Goal: Task Accomplishment & Management: Manage account settings

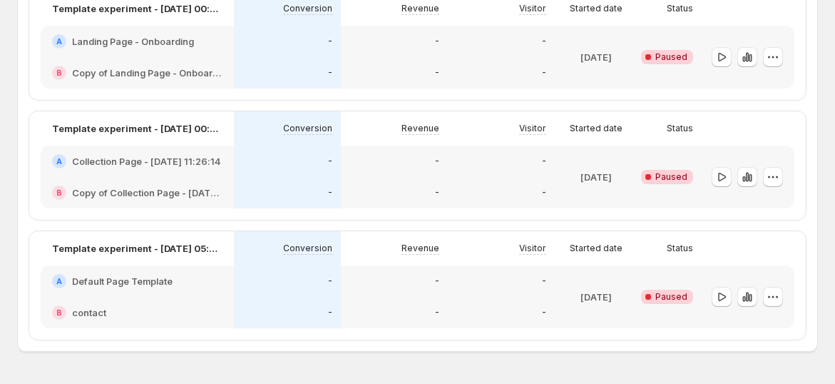
scroll to position [996, 0]
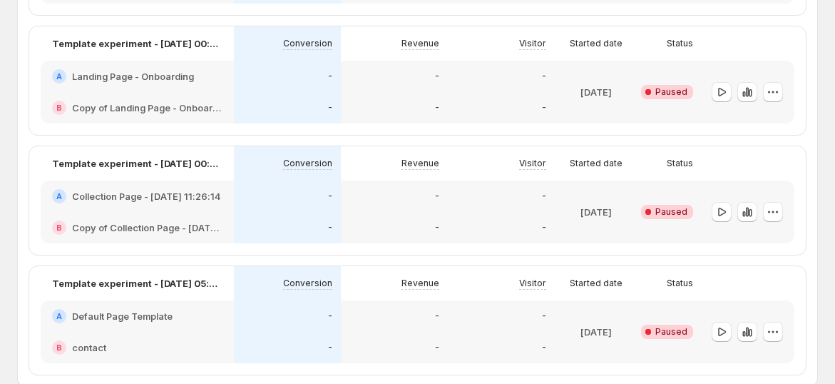
click at [138, 320] on h2 "Default Page Template" at bounding box center [122, 316] width 101 height 14
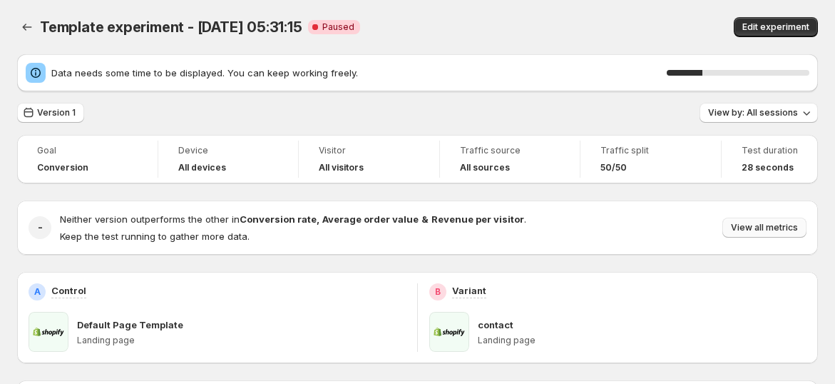
click at [785, 230] on span "View all metrics" at bounding box center [764, 227] width 67 height 11
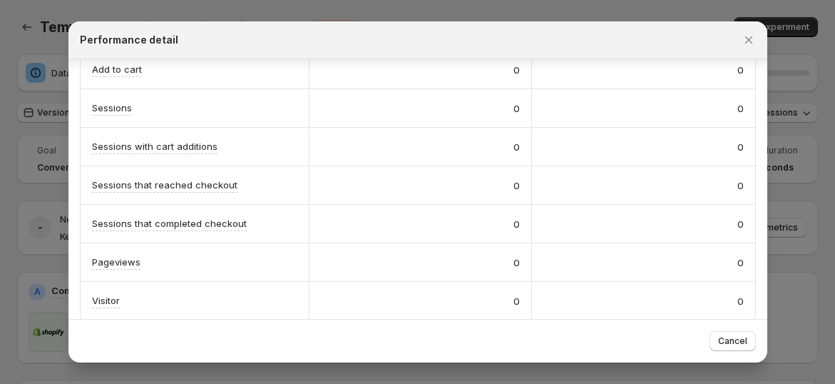
scroll to position [372, 0]
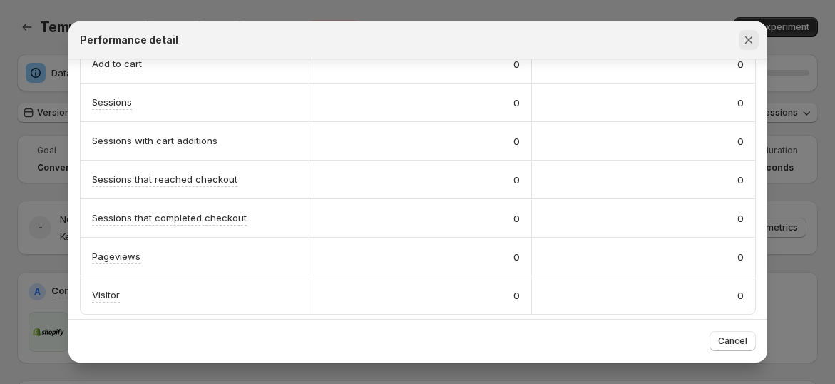
click at [750, 37] on icon "Close" at bounding box center [749, 40] width 8 height 8
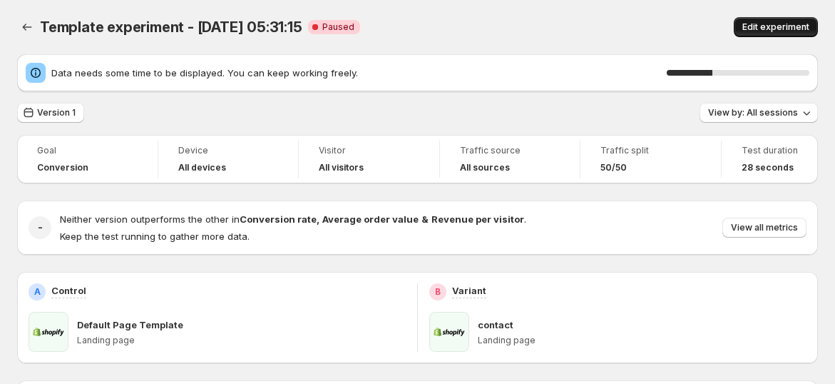
click at [779, 22] on span "Edit experiment" at bounding box center [776, 26] width 67 height 11
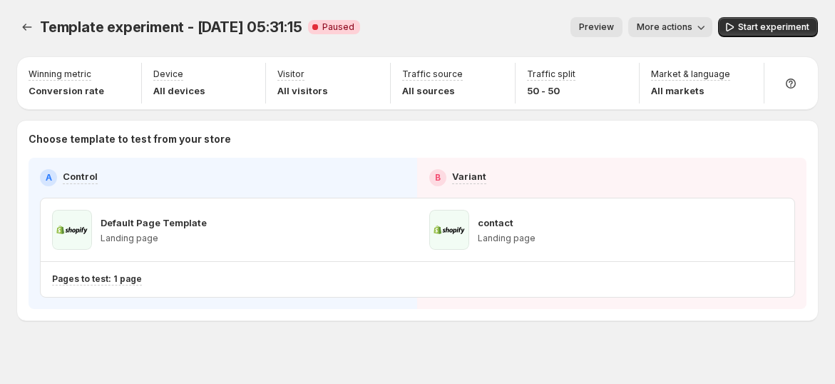
click at [693, 25] on span "More actions" at bounding box center [665, 26] width 56 height 11
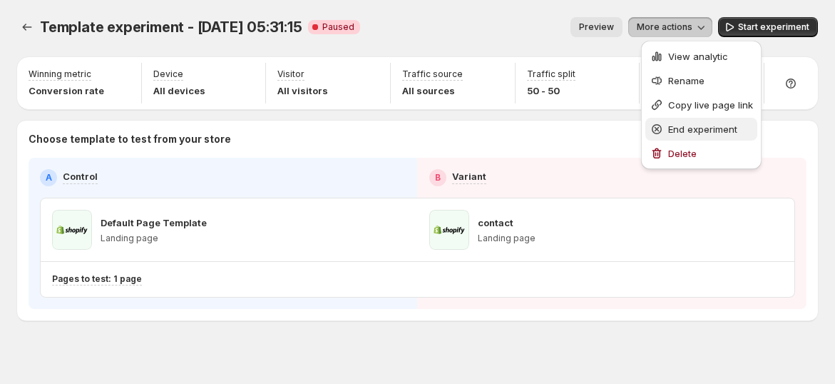
click at [698, 126] on span "End experiment" at bounding box center [702, 128] width 69 height 11
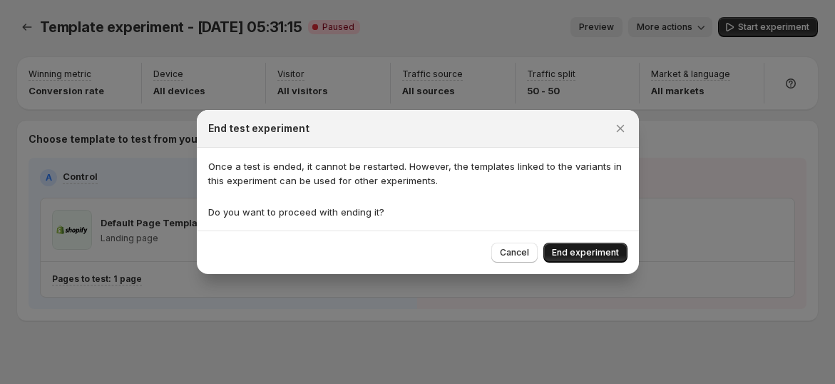
click at [577, 245] on button "End experiment" at bounding box center [586, 253] width 84 height 20
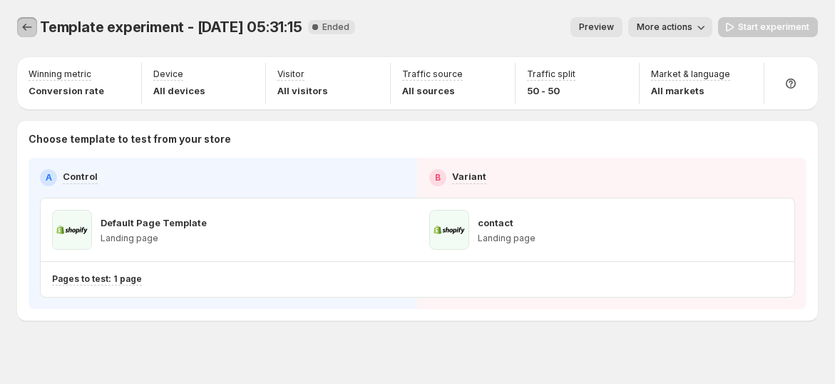
click at [19, 21] on button "Experiments" at bounding box center [27, 27] width 20 height 20
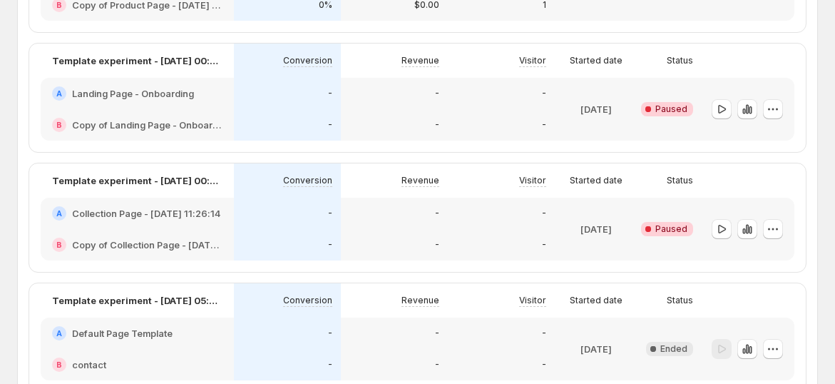
scroll to position [1075, 0]
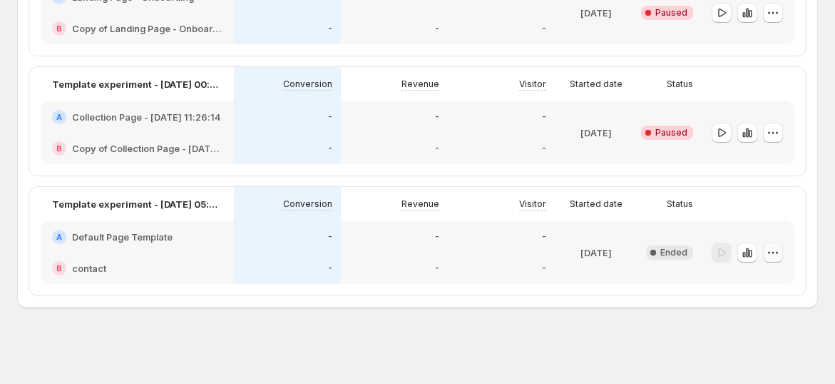
click at [783, 249] on button "button" at bounding box center [773, 253] width 20 height 20
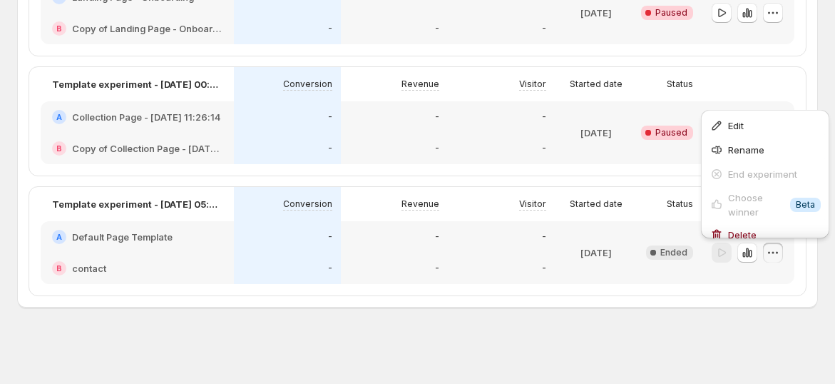
click at [111, 241] on h2 "Default Page Template" at bounding box center [122, 237] width 101 height 14
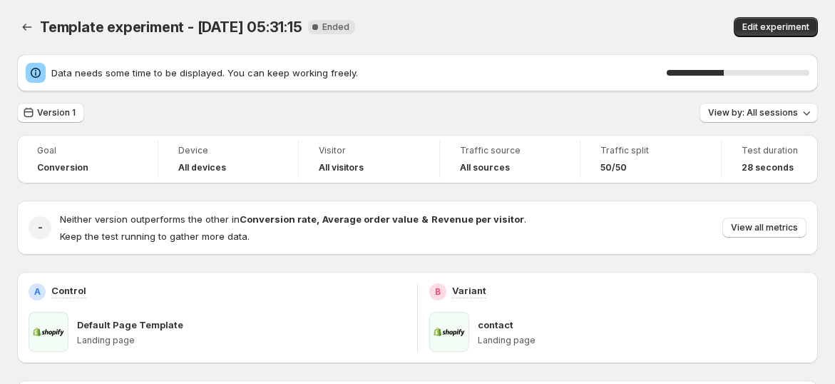
scroll to position [158, 0]
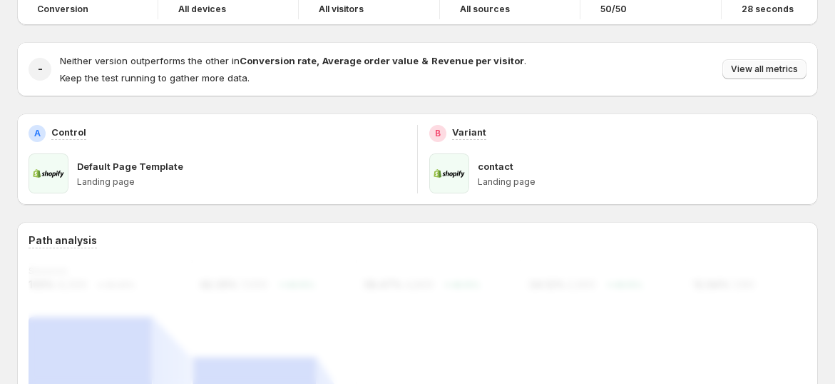
click at [792, 70] on span "View all metrics" at bounding box center [764, 68] width 67 height 11
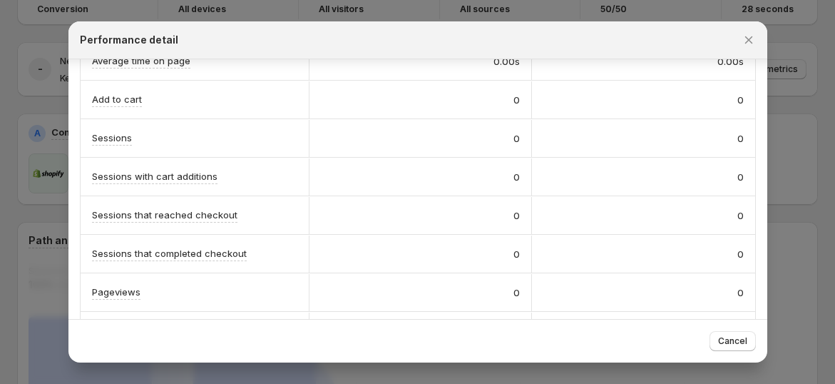
scroll to position [372, 0]
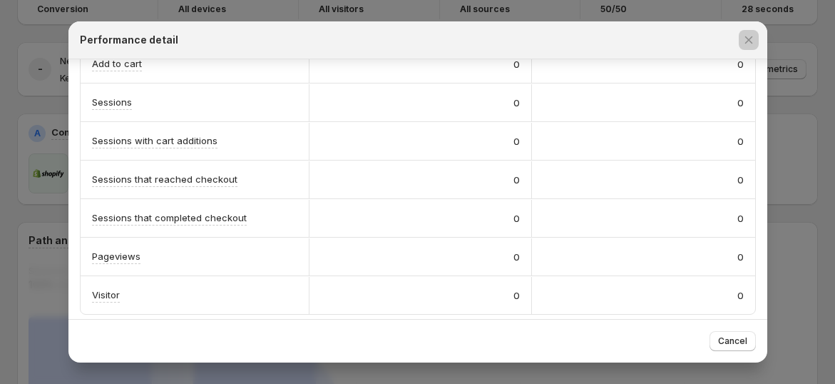
click at [803, 158] on div at bounding box center [417, 192] width 835 height 384
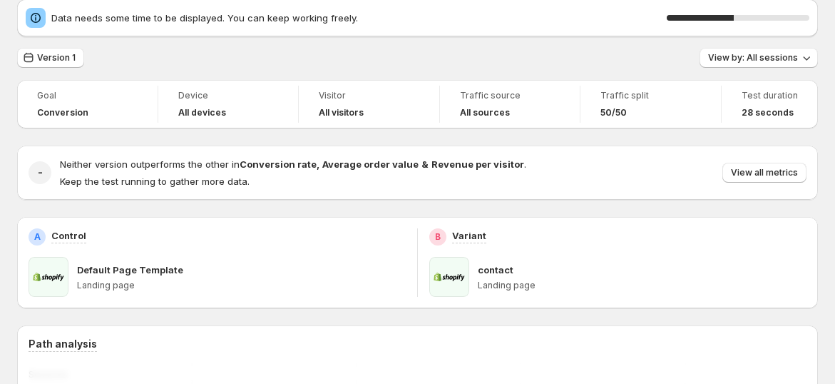
scroll to position [0, 0]
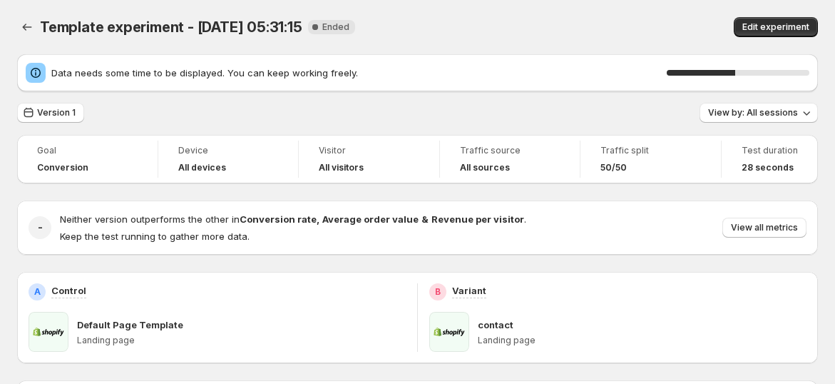
drag, startPoint x: 25, startPoint y: 16, endPoint x: 100, endPoint y: 45, distance: 80.2
click at [25, 16] on div "Template experiment - [DATE] 05:31:15. This page is ready Template experiment -…" at bounding box center [417, 27] width 801 height 54
click at [28, 28] on icon "Back" at bounding box center [27, 27] width 14 height 14
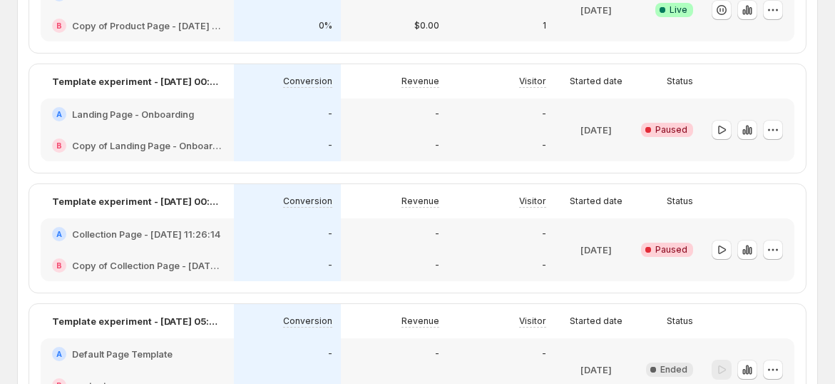
scroll to position [1075, 0]
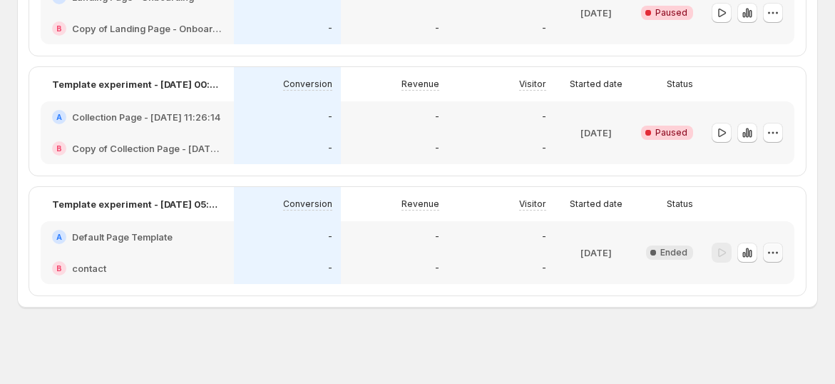
click at [778, 245] on icon "button" at bounding box center [773, 252] width 14 height 14
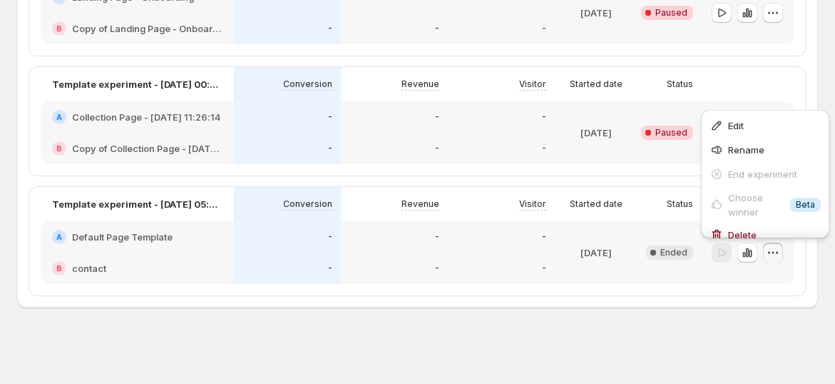
click at [528, 223] on div "-" at bounding box center [501, 236] width 107 height 31
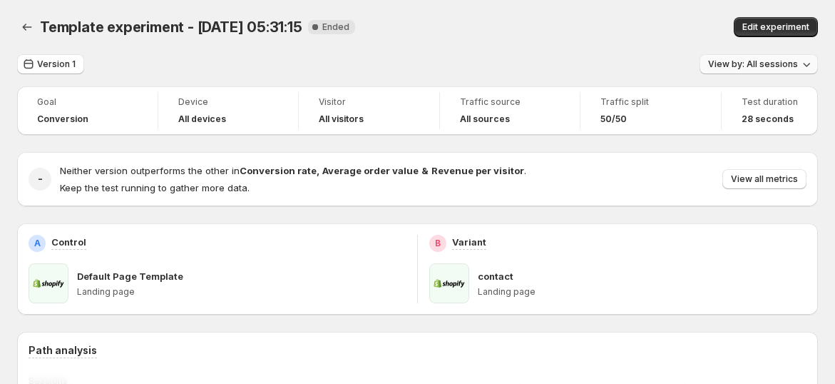
click at [755, 60] on span "View by: All sessions" at bounding box center [753, 63] width 90 height 11
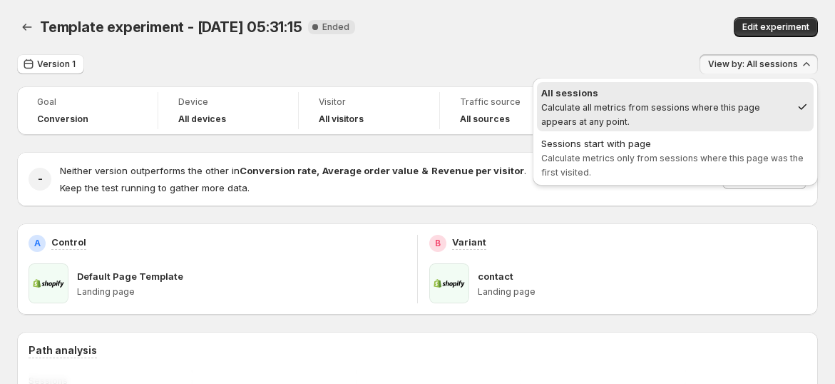
click at [628, 143] on div "Sessions start with page" at bounding box center [675, 143] width 268 height 14
